Goal: Complete application form

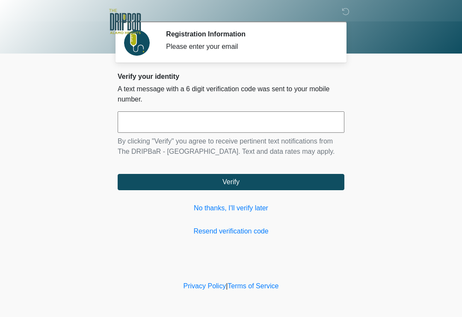
click at [238, 124] on input "text" at bounding box center [231, 121] width 227 height 21
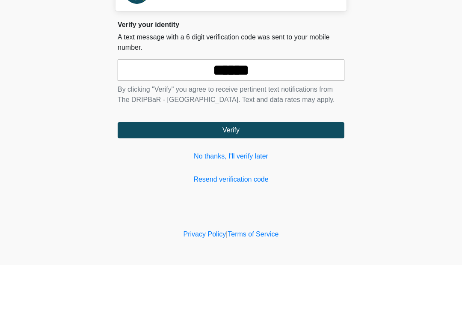
type input "******"
click at [300, 174] on button "Verify" at bounding box center [231, 182] width 227 height 16
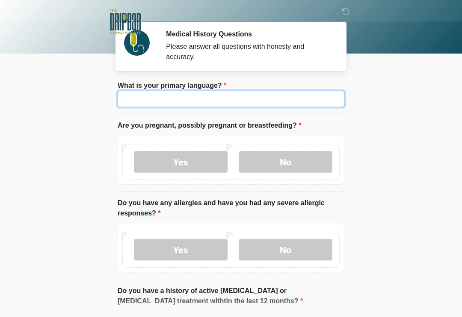
click at [221, 99] on input "What is your primary language?" at bounding box center [231, 99] width 227 height 16
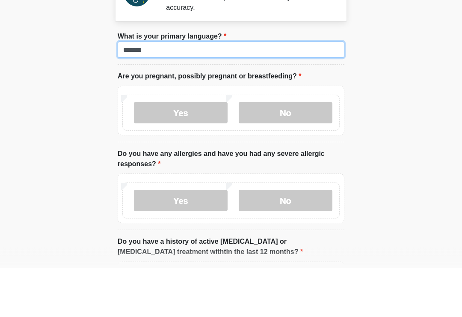
type input "*******"
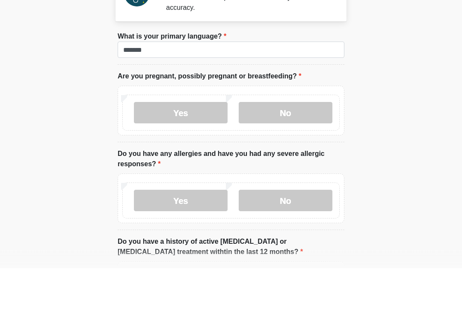
click at [309, 151] on label "No" at bounding box center [286, 161] width 94 height 21
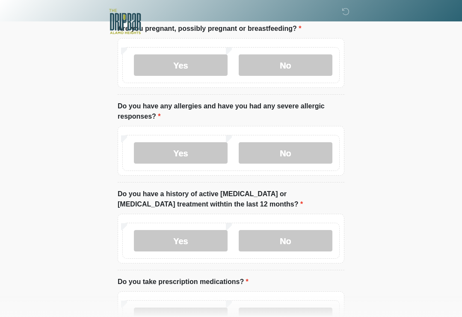
scroll to position [98, 0]
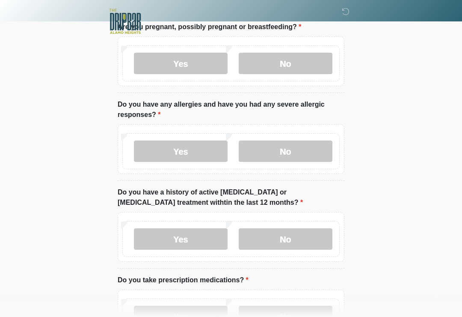
click at [311, 152] on label "No" at bounding box center [286, 151] width 94 height 21
click at [315, 242] on label "No" at bounding box center [286, 238] width 94 height 21
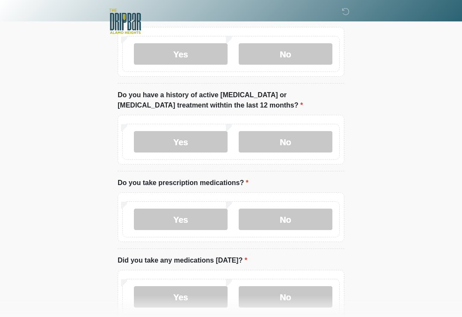
scroll to position [198, 0]
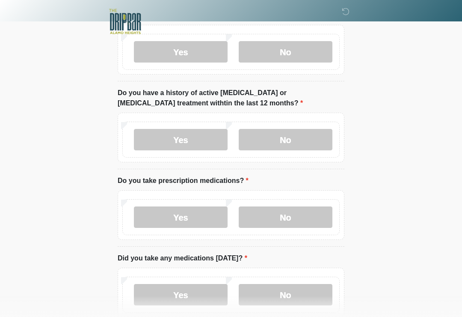
click at [318, 219] on label "No" at bounding box center [286, 216] width 94 height 21
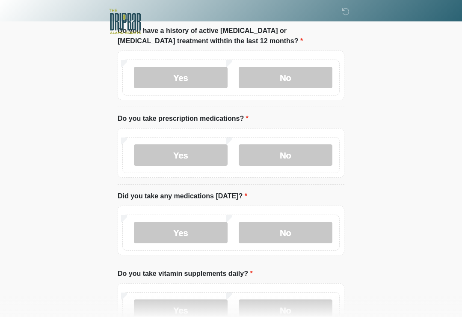
scroll to position [260, 0]
click at [319, 231] on label "No" at bounding box center [286, 231] width 94 height 21
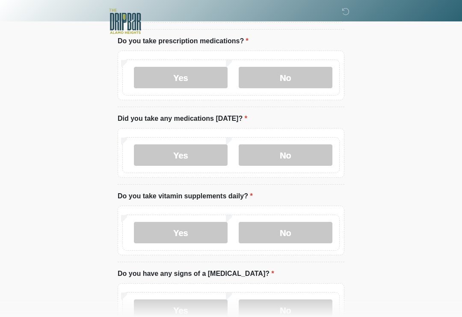
scroll to position [337, 0]
click at [201, 225] on label "Yes" at bounding box center [181, 232] width 94 height 21
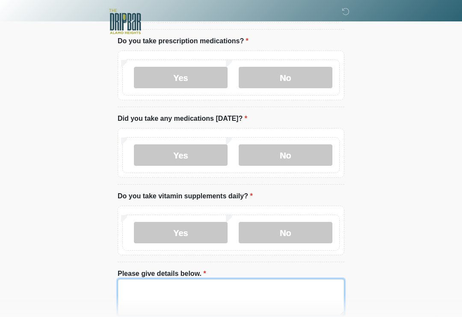
click at [176, 295] on textarea "Please give details below." at bounding box center [231, 297] width 227 height 37
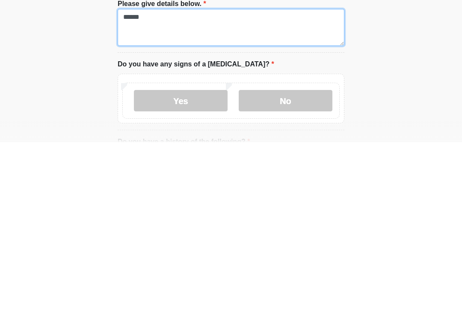
type textarea "*****"
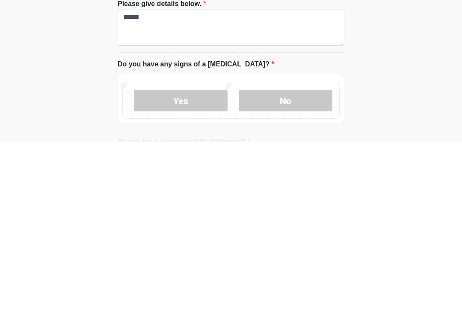
click at [305, 265] on label "No" at bounding box center [286, 275] width 94 height 21
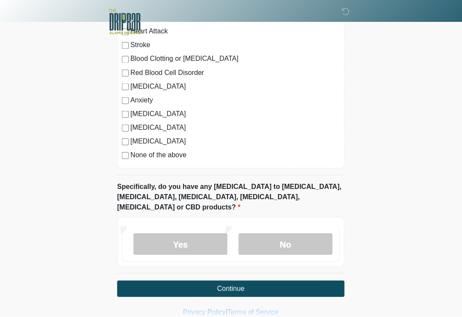
scroll to position [775, 0]
click at [307, 233] on label "No" at bounding box center [286, 243] width 94 height 21
click at [292, 280] on button "Continue" at bounding box center [231, 288] width 227 height 16
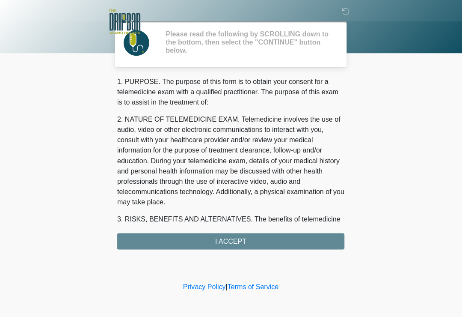
scroll to position [0, 0]
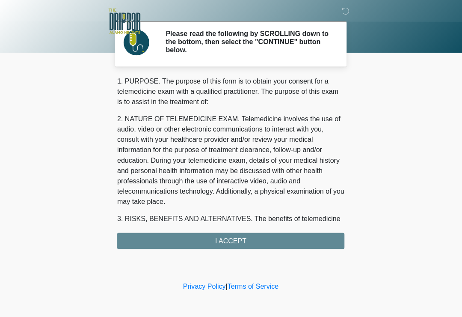
click at [280, 241] on div "1. PURPOSE. The purpose of this form is to obtain your consent for a telemedici…" at bounding box center [231, 163] width 227 height 172
click at [237, 245] on div "1. PURPOSE. The purpose of this form is to obtain your consent for a telemedici…" at bounding box center [231, 163] width 227 height 172
click at [238, 241] on div "1. PURPOSE. The purpose of this form is to obtain your consent for a telemedici…" at bounding box center [231, 163] width 227 height 172
click at [243, 236] on div "1. PURPOSE. The purpose of this form is to obtain your consent for a telemedici…" at bounding box center [231, 163] width 227 height 172
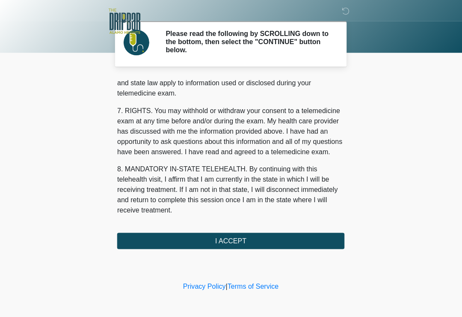
click at [251, 239] on button "I ACCEPT" at bounding box center [231, 241] width 227 height 16
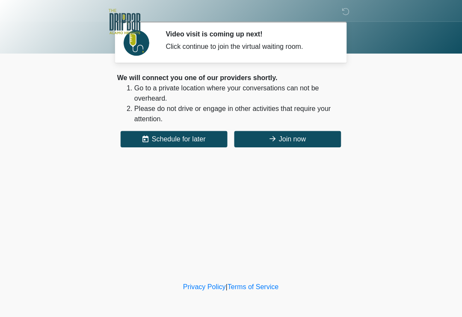
click at [307, 141] on button "Join now" at bounding box center [288, 139] width 107 height 16
